Goal: Task Accomplishment & Management: Use online tool/utility

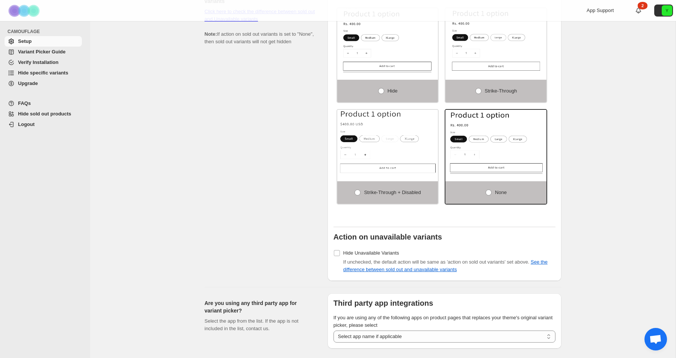
scroll to position [234, 0]
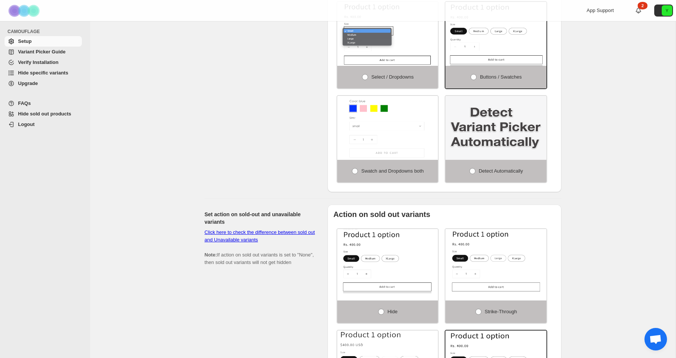
click at [53, 54] on span "Variant Picker Guide" at bounding box center [41, 52] width 47 height 6
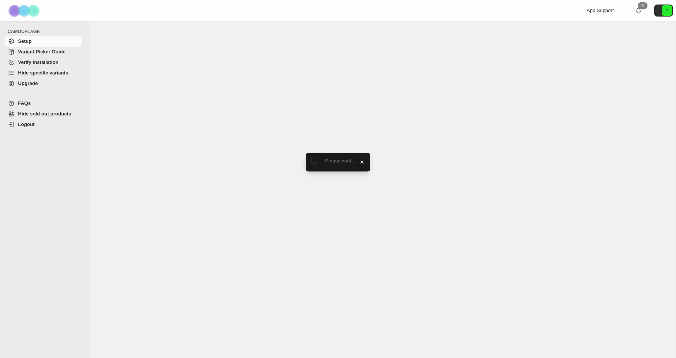
click at [55, 54] on span "Variant Picker Guide" at bounding box center [41, 52] width 47 height 6
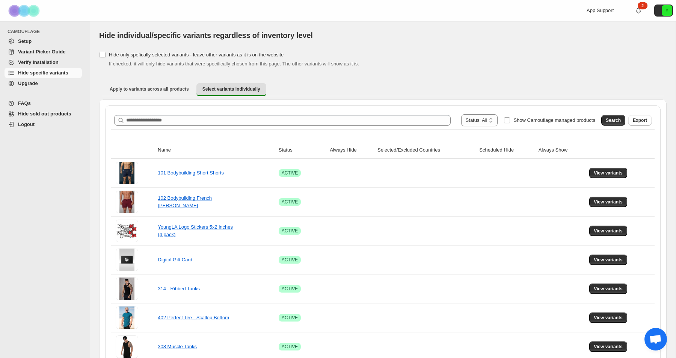
click at [341, 126] on div "**********" at bounding box center [383, 120] width 538 height 12
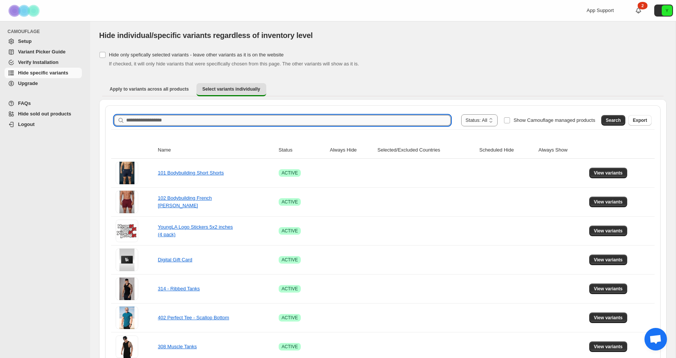
click at [343, 123] on input "Search product name" at bounding box center [288, 120] width 325 height 11
click at [616, 118] on span "Search" at bounding box center [613, 120] width 15 height 6
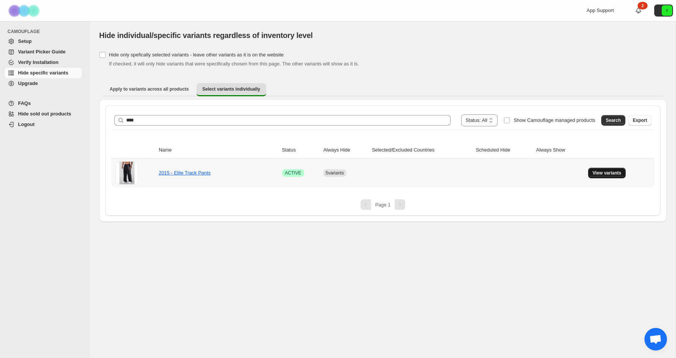
click at [594, 176] on button "View variants" at bounding box center [607, 173] width 38 height 11
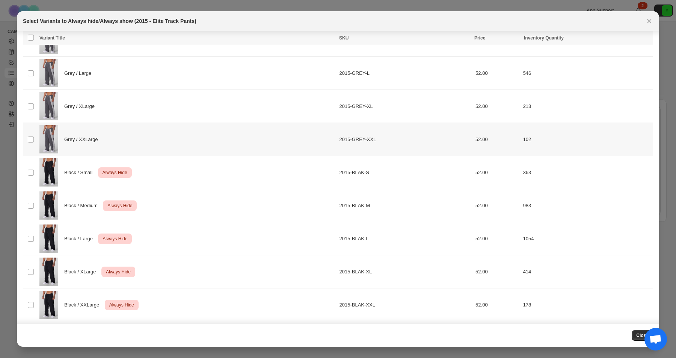
scroll to position [575, 0]
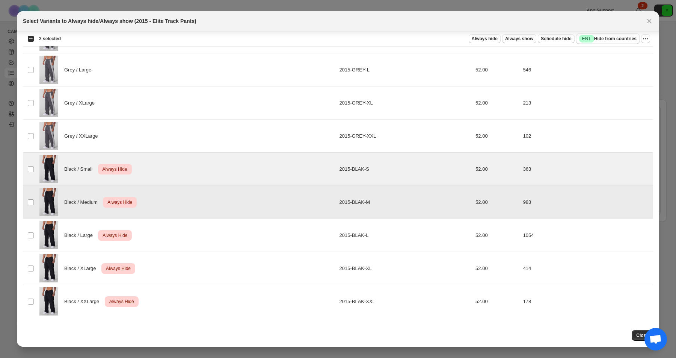
click at [32, 230] on td "Select product variant" at bounding box center [30, 235] width 14 height 33
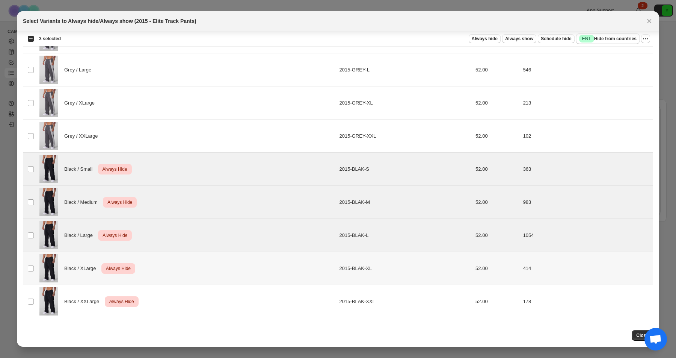
click at [32, 260] on td "Select product variant" at bounding box center [30, 268] width 14 height 33
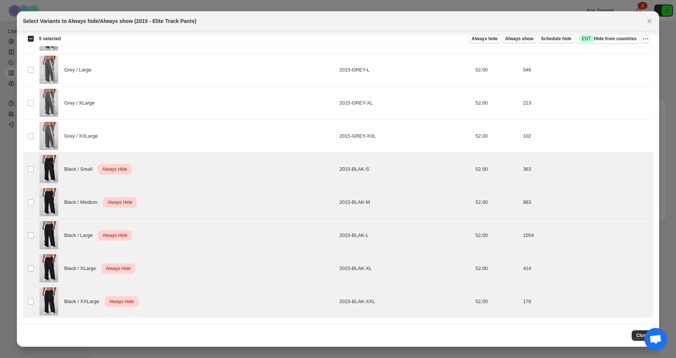
click at [512, 39] on span "Always show" at bounding box center [519, 39] width 28 height 6
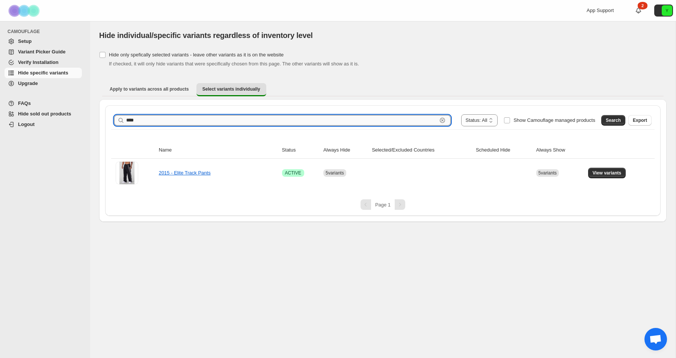
click at [362, 124] on input "****" at bounding box center [281, 120] width 311 height 11
type input "****"
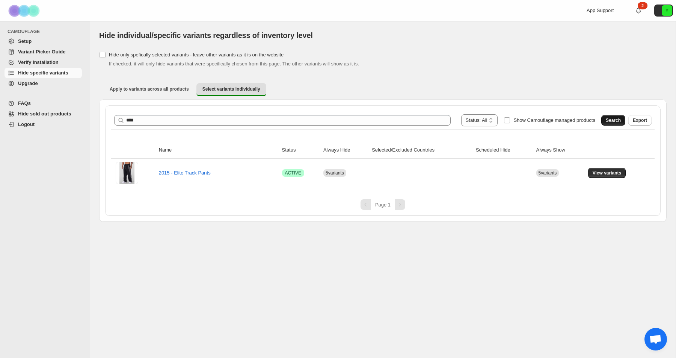
click at [621, 122] on button "Search" at bounding box center [613, 120] width 24 height 11
click at [600, 171] on span "View variants" at bounding box center [607, 173] width 29 height 6
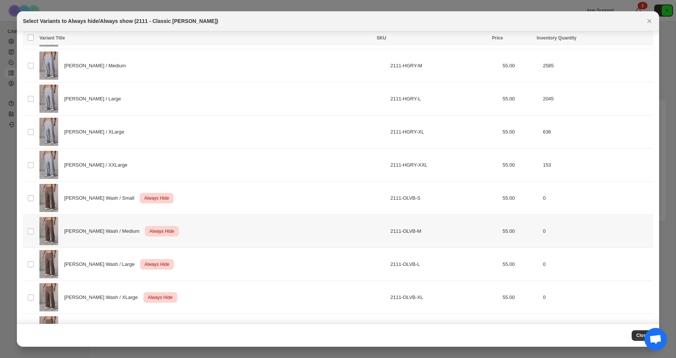
scroll to position [558, 0]
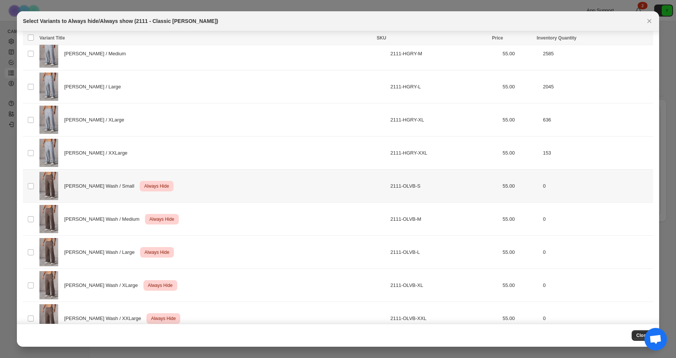
click at [35, 187] on td "Select product variant" at bounding box center [30, 185] width 14 height 33
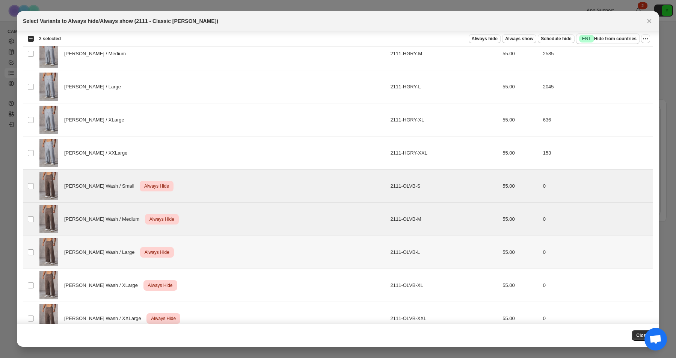
click at [33, 238] on td "Select product variant" at bounding box center [30, 252] width 14 height 33
click at [29, 277] on td "Select product variant" at bounding box center [30, 285] width 14 height 33
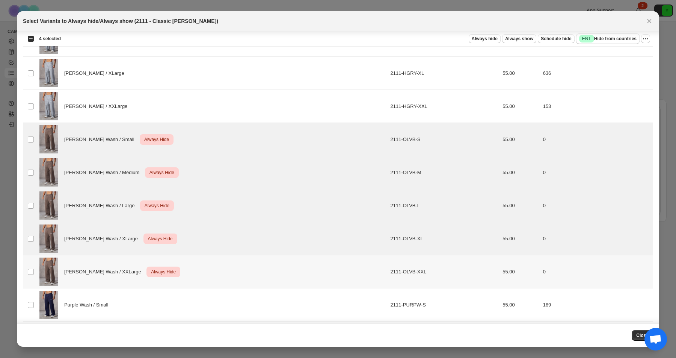
click at [33, 267] on td "Select product variant" at bounding box center [30, 271] width 14 height 33
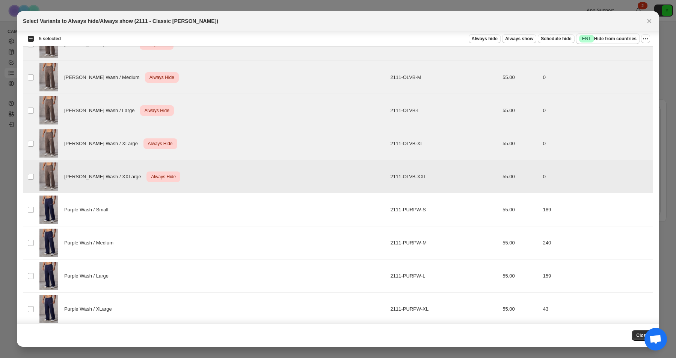
scroll to position [905, 0]
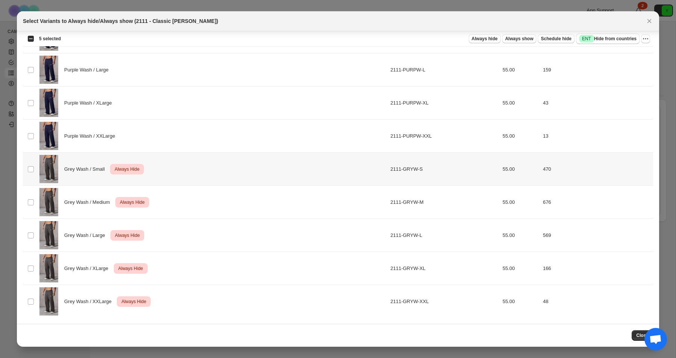
click at [41, 161] on img ":r1h:" at bounding box center [48, 169] width 19 height 28
click at [43, 229] on img ":r1h:" at bounding box center [48, 235] width 19 height 28
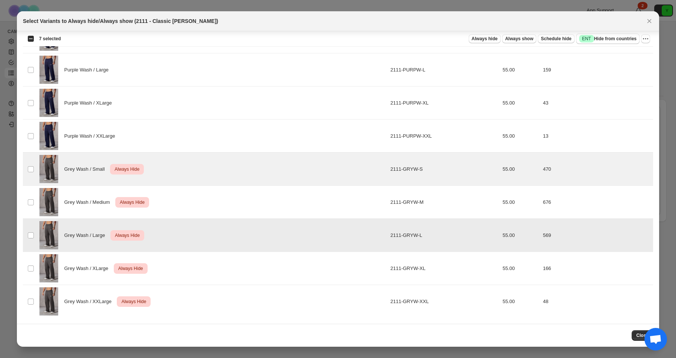
click at [46, 206] on img ":r1h:" at bounding box center [48, 202] width 19 height 28
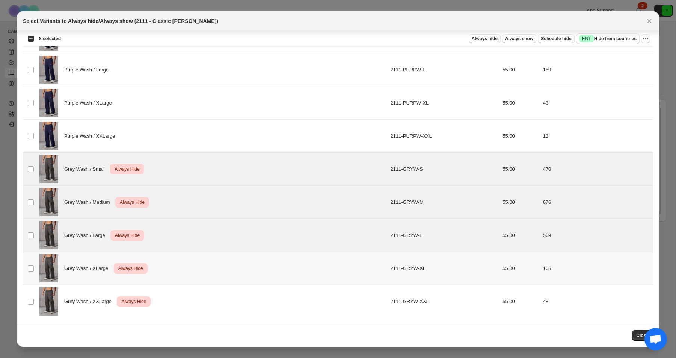
click at [41, 267] on img ":r1h:" at bounding box center [48, 268] width 19 height 28
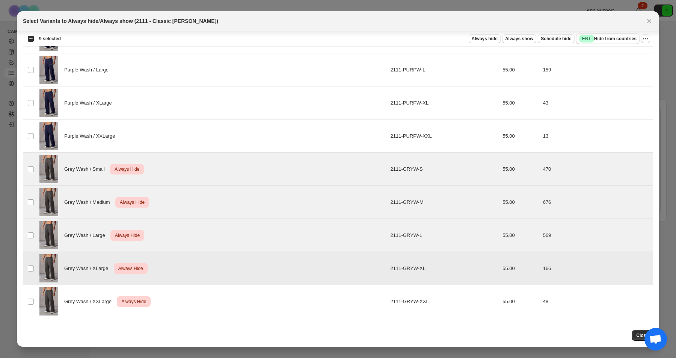
click at [41, 300] on img ":r1h:" at bounding box center [48, 301] width 19 height 28
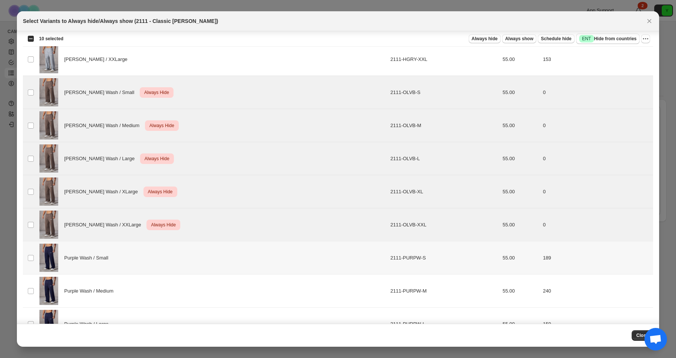
scroll to position [601, 0]
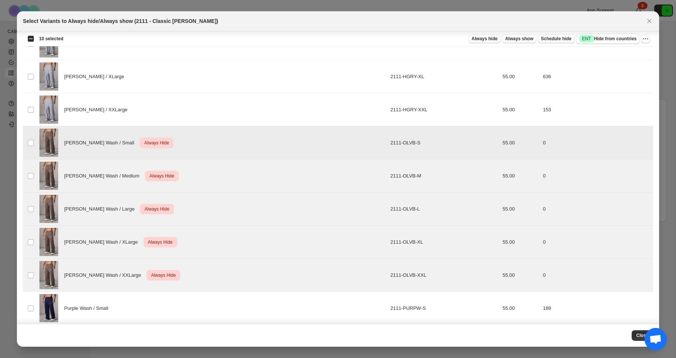
click at [253, 151] on div "Olive Brown Wash / Small Critical Always Hide" at bounding box center [212, 142] width 347 height 28
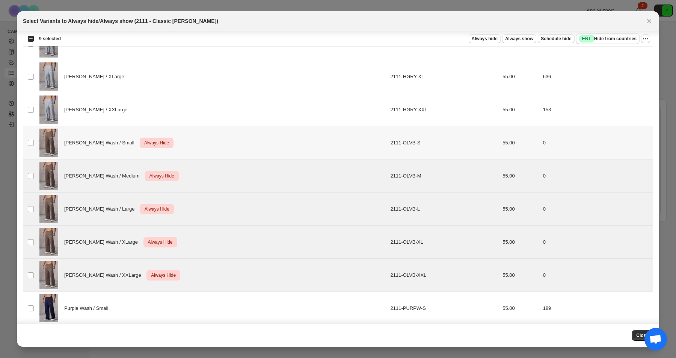
click at [248, 177] on div "Olive Brown Wash / Medium Critical Always Hide" at bounding box center [212, 176] width 347 height 28
click at [246, 221] on div "Olive Brown Wash / Large Critical Always Hide" at bounding box center [212, 209] width 347 height 28
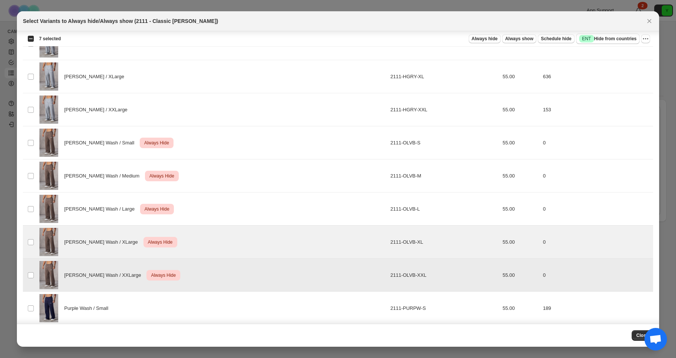
click at [244, 260] on td "Olive Brown Wash / XXLarge Critical Always Hide" at bounding box center [212, 274] width 351 height 33
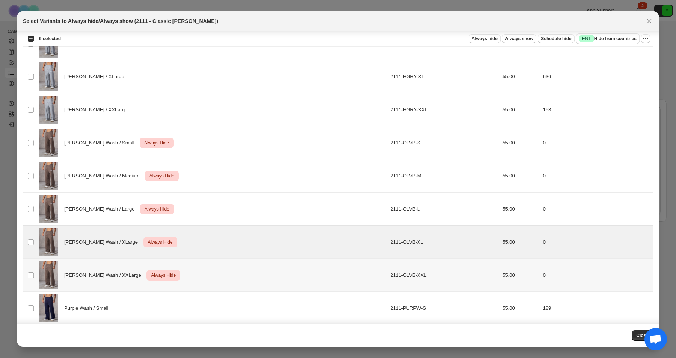
click at [244, 252] on div "Olive Brown Wash / XLarge Critical Always Hide" at bounding box center [212, 242] width 347 height 28
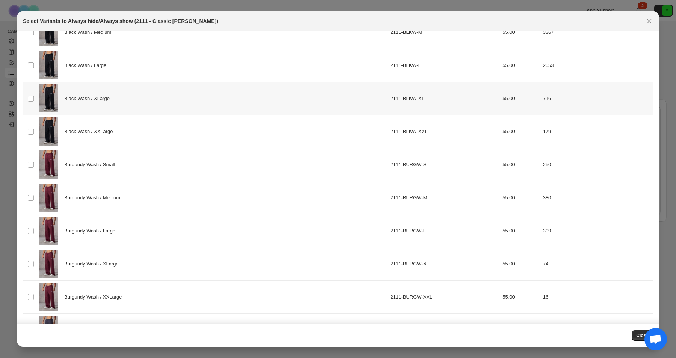
scroll to position [0, 0]
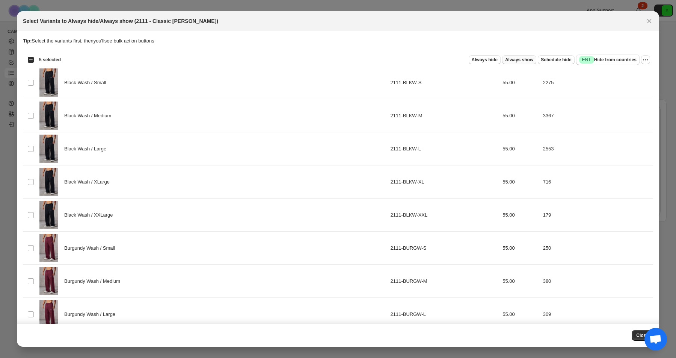
click at [522, 60] on span "Always show" at bounding box center [519, 60] width 28 height 6
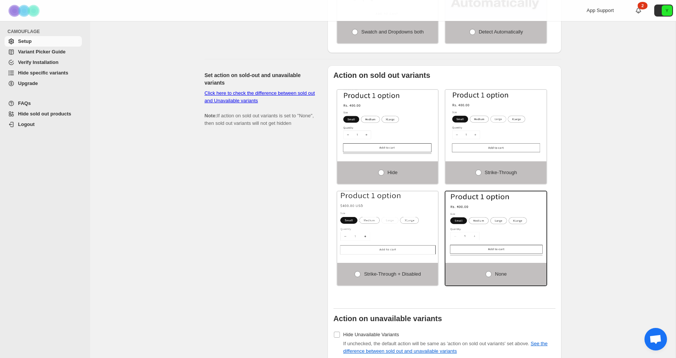
scroll to position [509, 0]
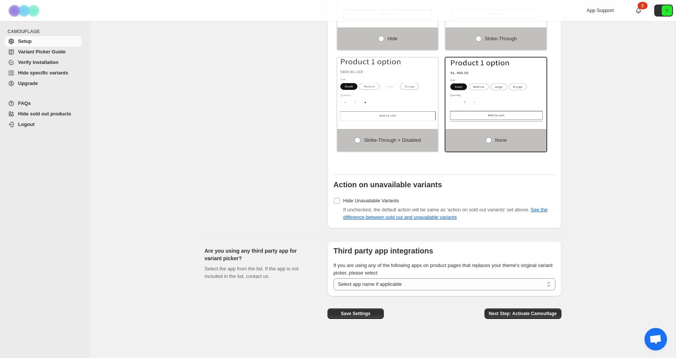
click at [42, 110] on span "Hide sold out products" at bounding box center [49, 114] width 62 height 8
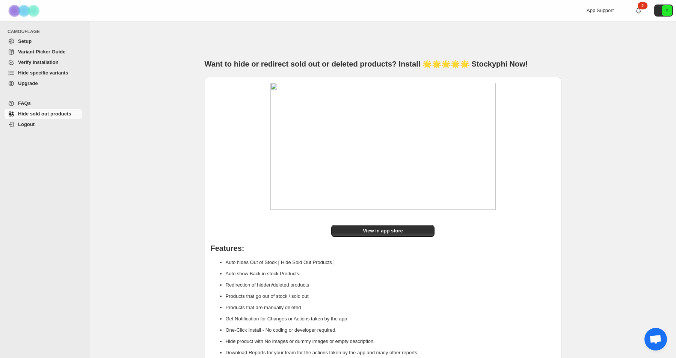
click at [49, 70] on span "Hide specific variants" at bounding box center [43, 73] width 50 height 6
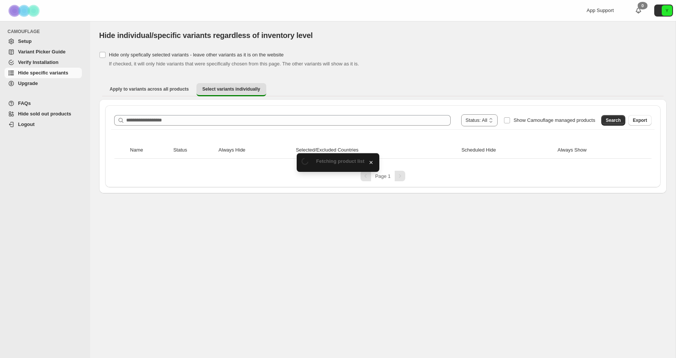
click at [341, 101] on div "**********" at bounding box center [383, 146] width 568 height 94
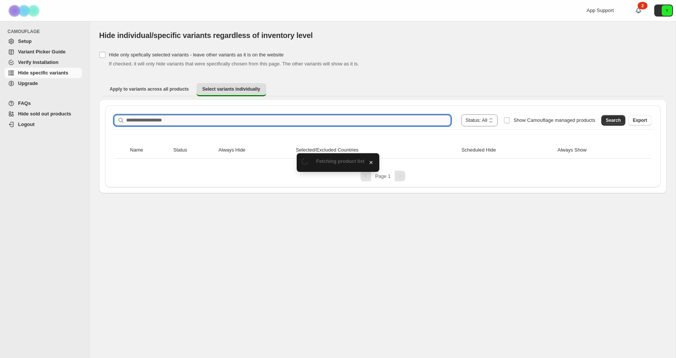
click at [335, 117] on input "Search product name" at bounding box center [288, 120] width 325 height 11
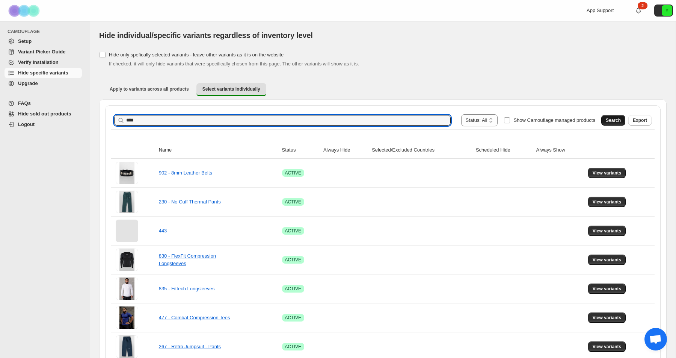
click at [618, 118] on span "Search" at bounding box center [613, 120] width 15 height 6
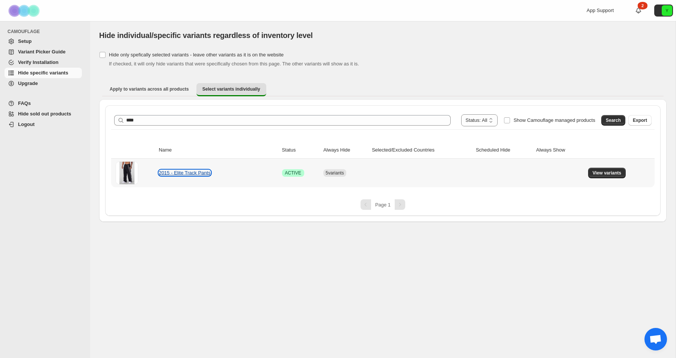
click at [204, 173] on link "2015 - Elite Track Pants" at bounding box center [185, 173] width 52 height 6
click at [615, 172] on span "View variants" at bounding box center [607, 173] width 29 height 6
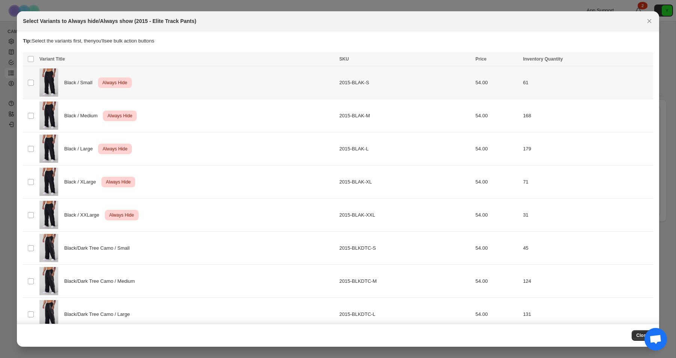
click at [80, 86] on span "Black / Small" at bounding box center [80, 83] width 32 height 8
click at [79, 117] on span "Black / Medium" at bounding box center [83, 116] width 38 height 8
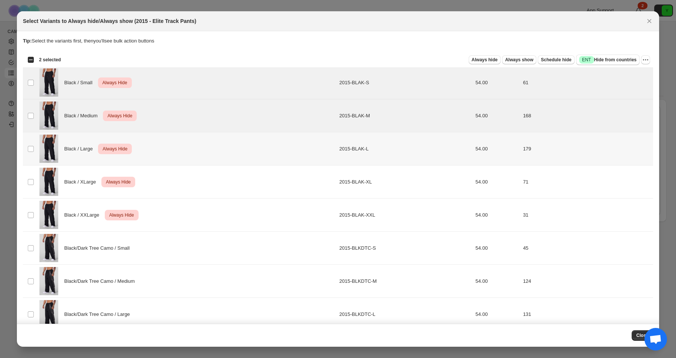
click at [75, 162] on div "Black / Large Critical Always Hide" at bounding box center [186, 148] width 295 height 28
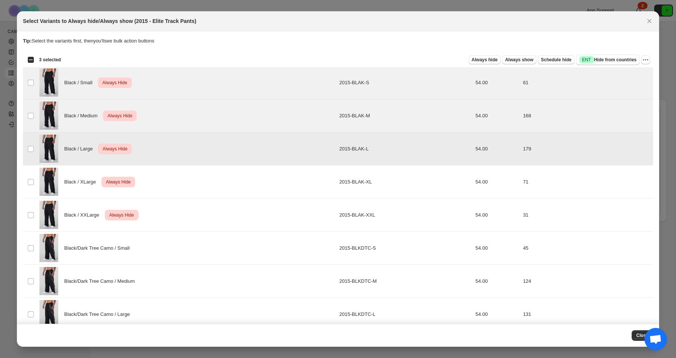
click at [74, 189] on div "Black / XLarge Critical Always Hide" at bounding box center [186, 182] width 295 height 28
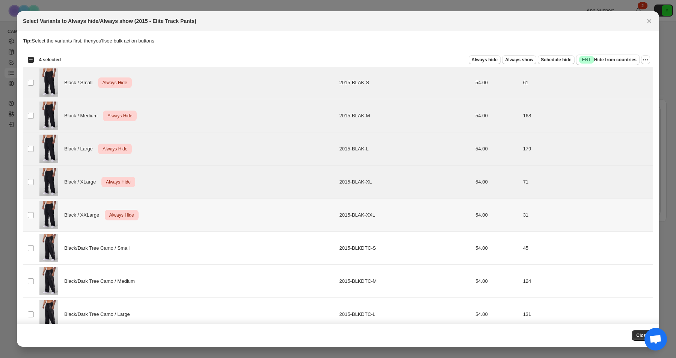
click at [74, 202] on div "Black / XXLarge Critical Always Hide" at bounding box center [186, 215] width 295 height 28
click at [521, 59] on span "Always show" at bounding box center [519, 60] width 28 height 6
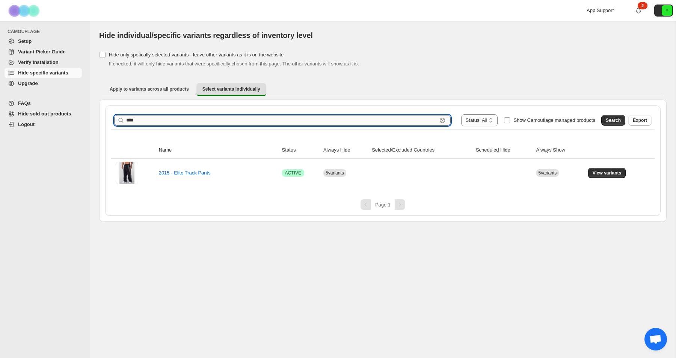
click at [273, 119] on input "****" at bounding box center [281, 120] width 311 height 11
type input "****"
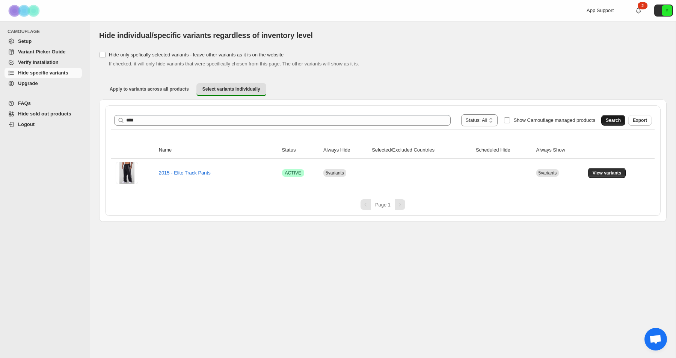
click at [607, 120] on span "Search" at bounding box center [613, 120] width 15 height 6
click at [613, 169] on button "View variants" at bounding box center [607, 173] width 38 height 11
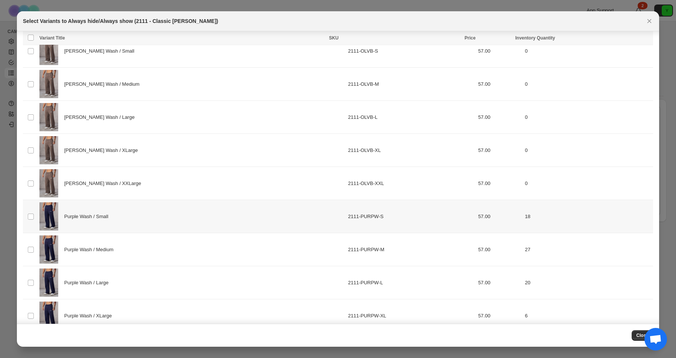
scroll to position [709, 0]
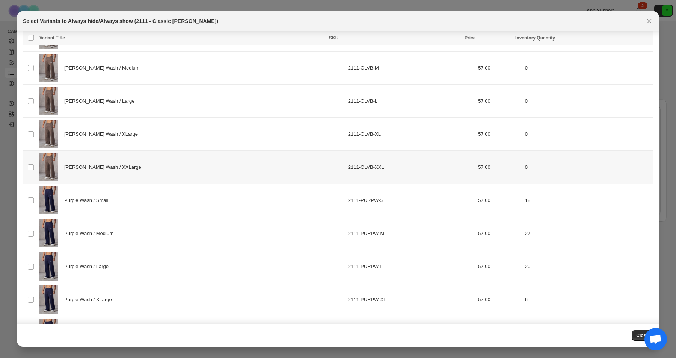
click at [372, 172] on td "2111-OLVB-XXL" at bounding box center [411, 167] width 130 height 33
click at [363, 131] on td "2111-OLVB-XL" at bounding box center [411, 134] width 130 height 33
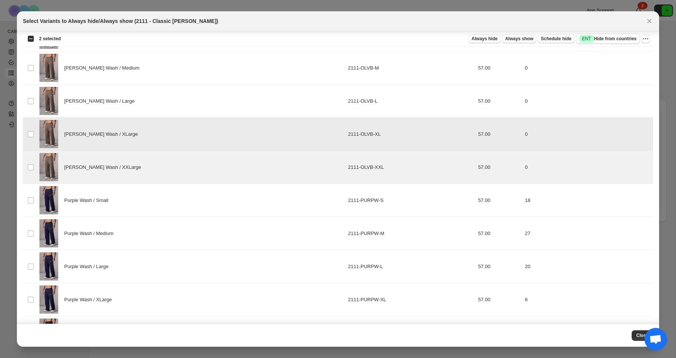
click at [363, 116] on td "2111-OLVB-L" at bounding box center [411, 101] width 130 height 33
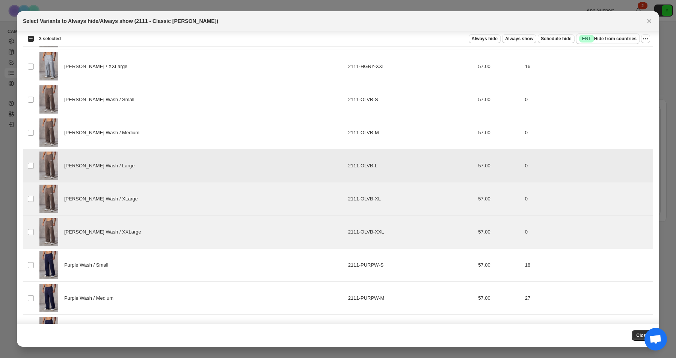
scroll to position [623, 0]
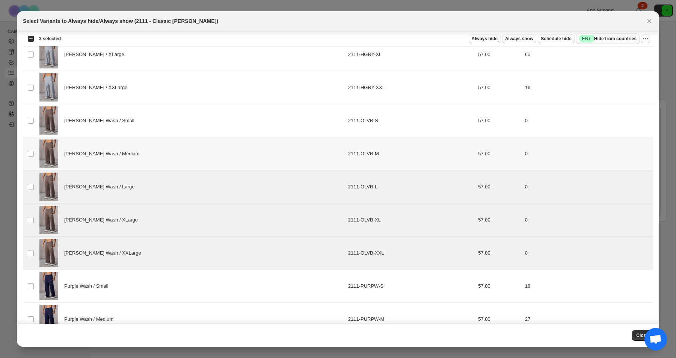
click at [350, 153] on td "2111-OLVB-M" at bounding box center [411, 153] width 130 height 33
click at [355, 124] on td "2111-OLVB-S" at bounding box center [411, 120] width 130 height 33
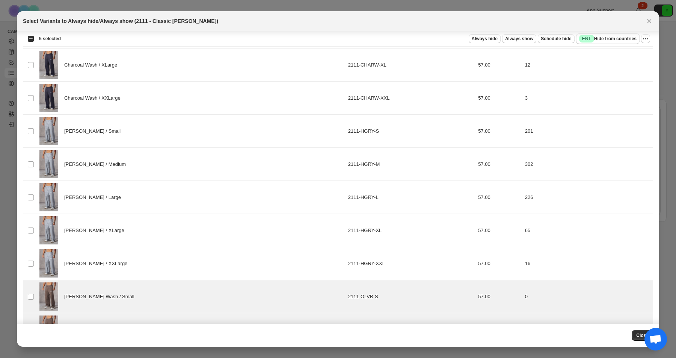
scroll to position [326, 0]
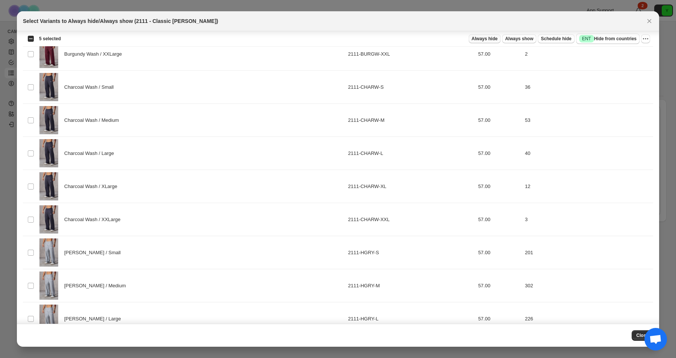
click at [486, 38] on span "Always hide" at bounding box center [485, 39] width 26 height 6
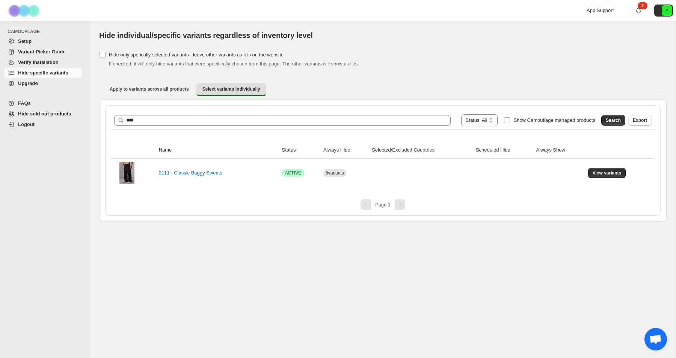
click at [593, 281] on div "**********" at bounding box center [383, 189] width 586 height 337
click at [601, 40] on div "Hide individual/specific variants regardless of inventory level" at bounding box center [383, 35] width 568 height 11
